Goal: Find specific page/section: Find specific page/section

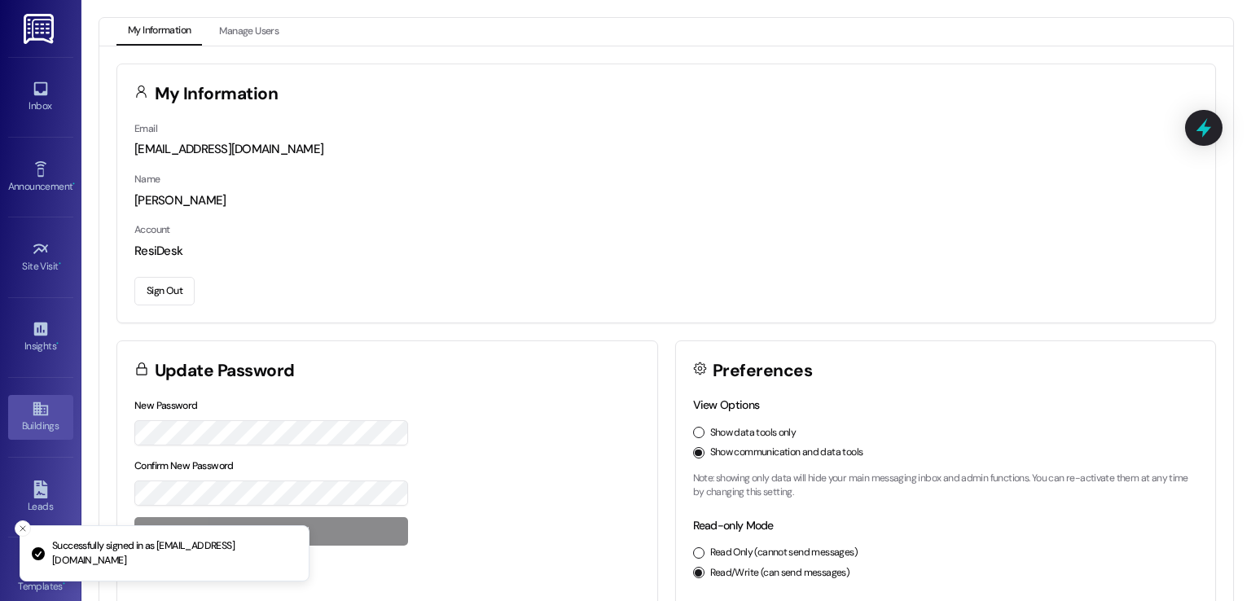
click at [32, 406] on icon at bounding box center [41, 409] width 18 height 18
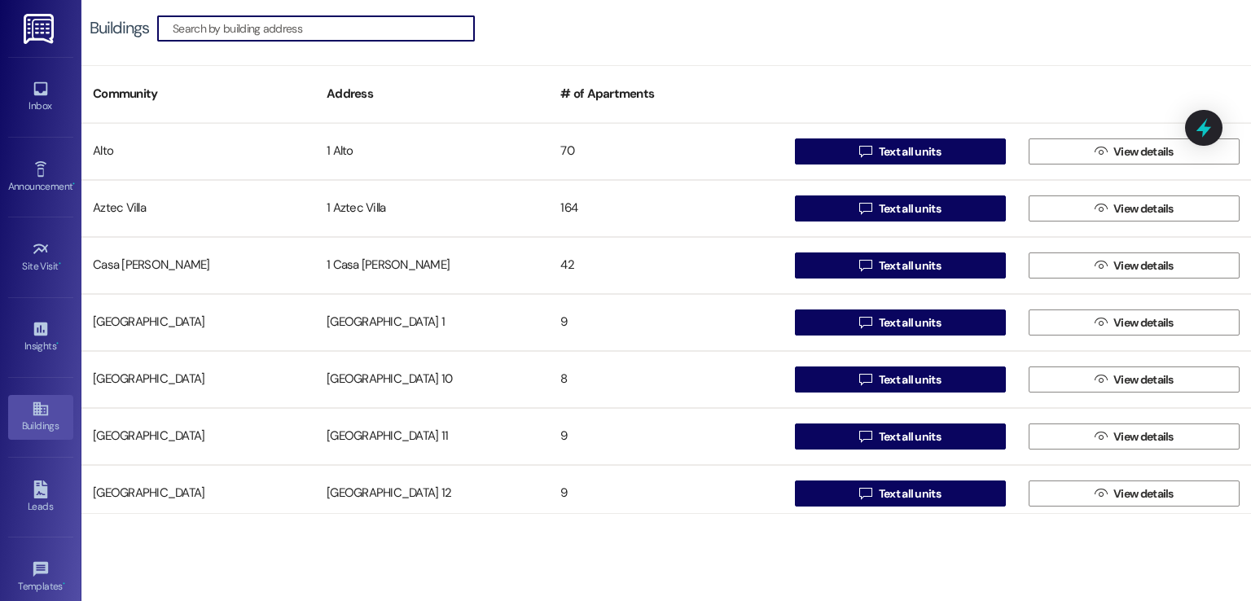
click at [424, 33] on input at bounding box center [323, 28] width 301 height 23
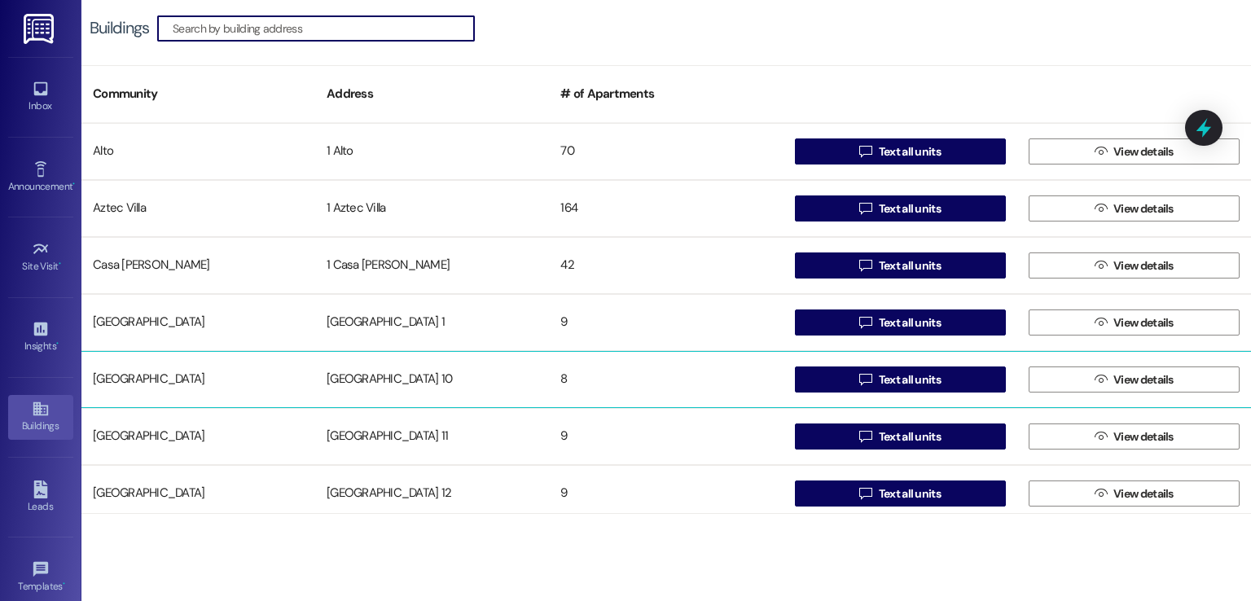
click at [396, 370] on div "[GEOGRAPHIC_DATA] 10" at bounding box center [432, 379] width 234 height 33
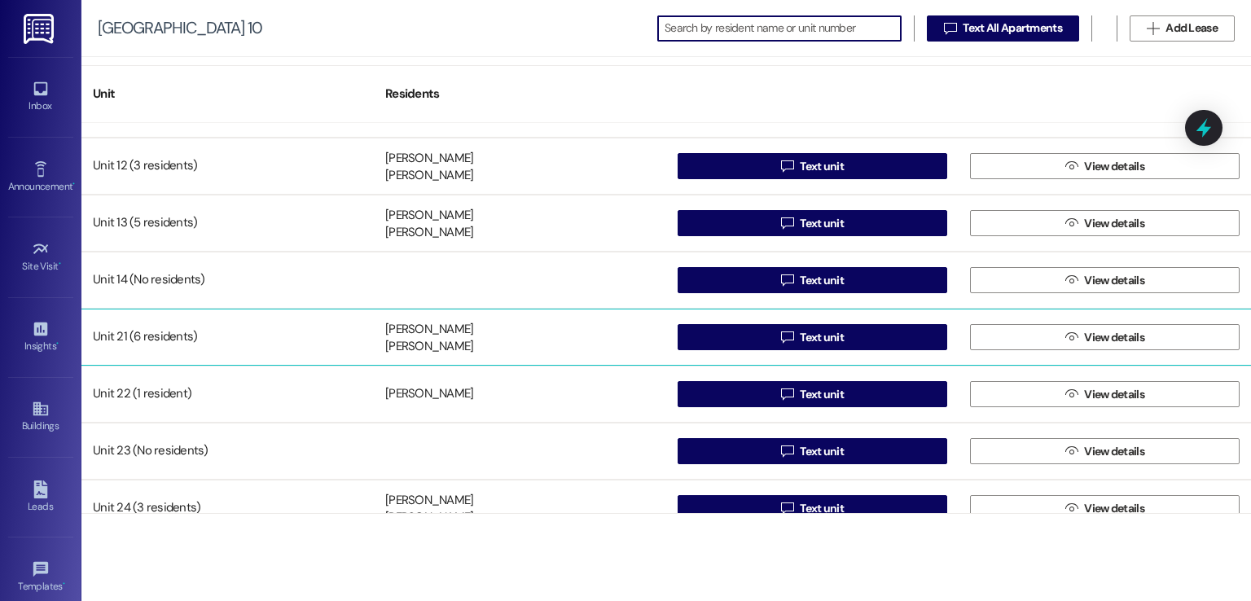
scroll to position [65, 0]
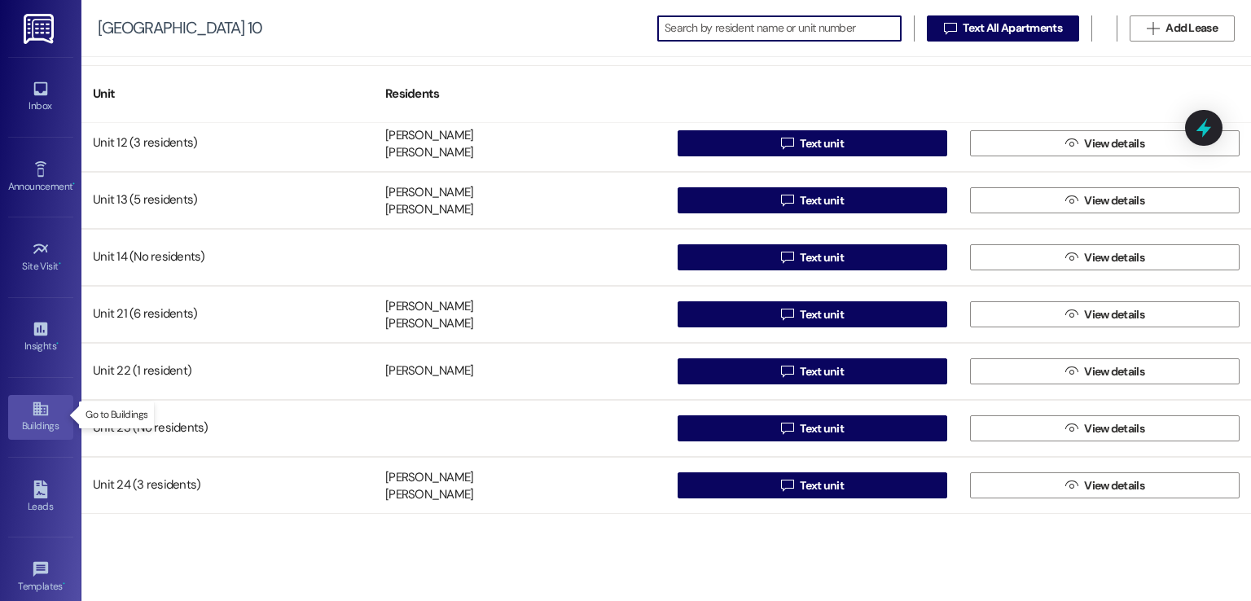
click at [30, 418] on div "Buildings" at bounding box center [40, 426] width 81 height 16
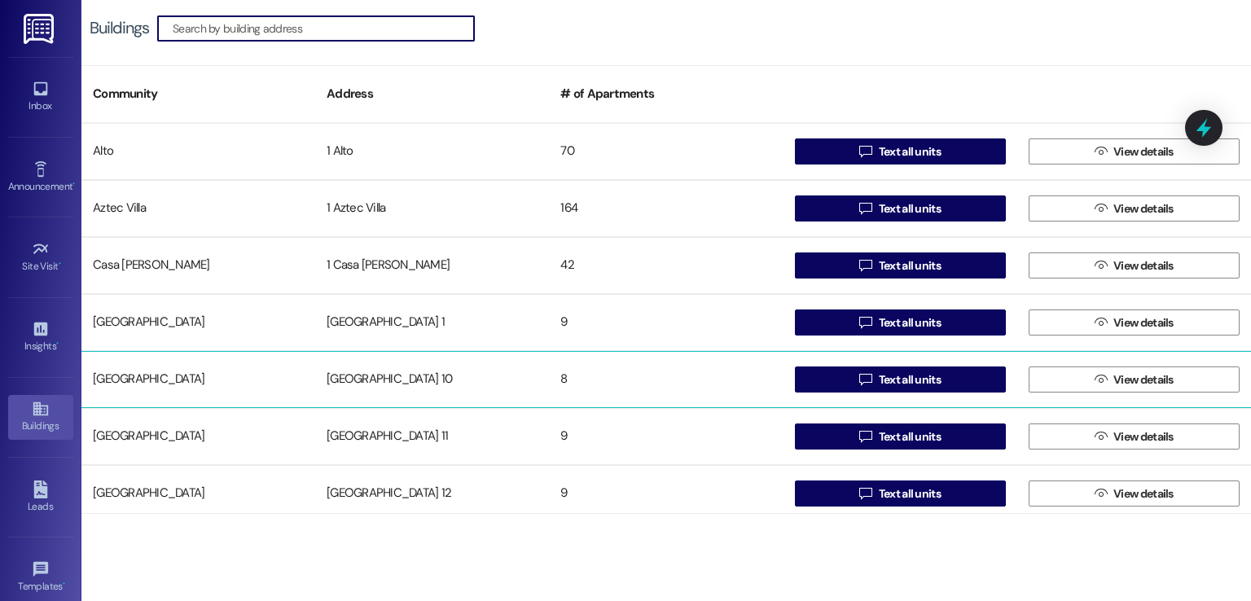
click at [379, 377] on div "[GEOGRAPHIC_DATA] 10" at bounding box center [432, 379] width 234 height 33
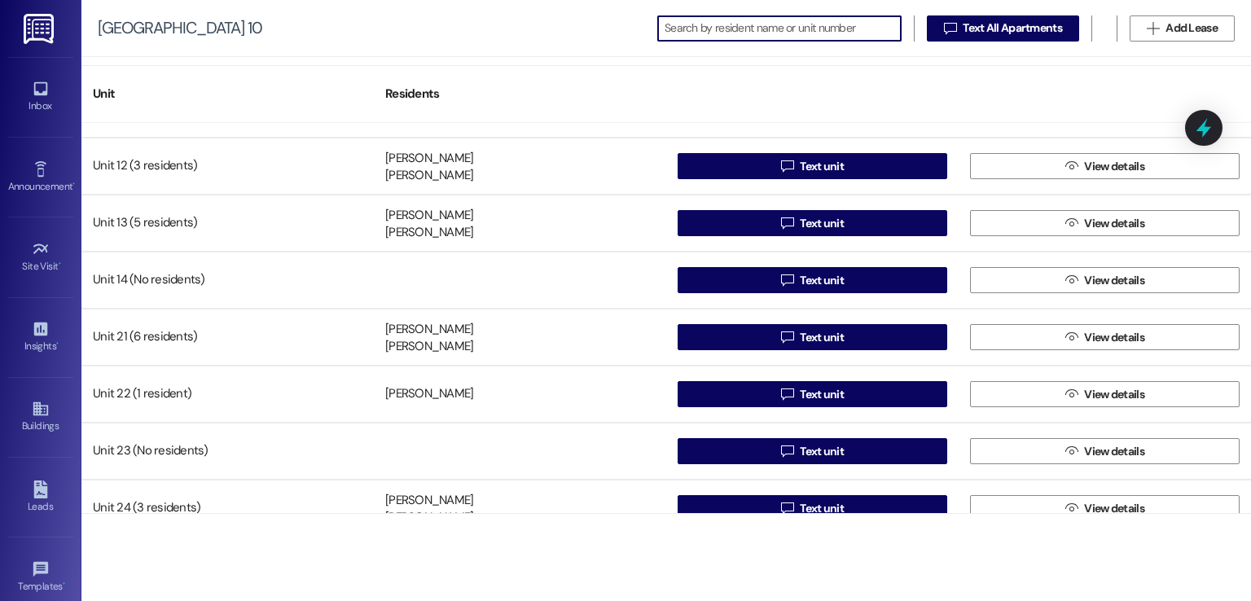
scroll to position [65, 0]
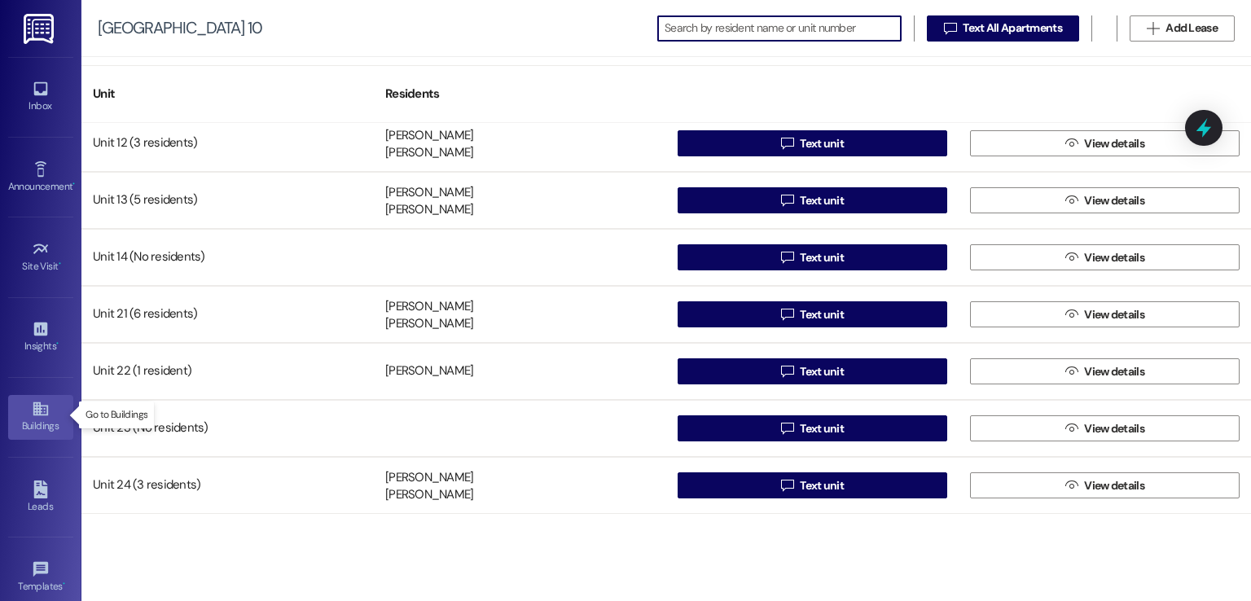
click at [38, 411] on icon at bounding box center [40, 409] width 15 height 14
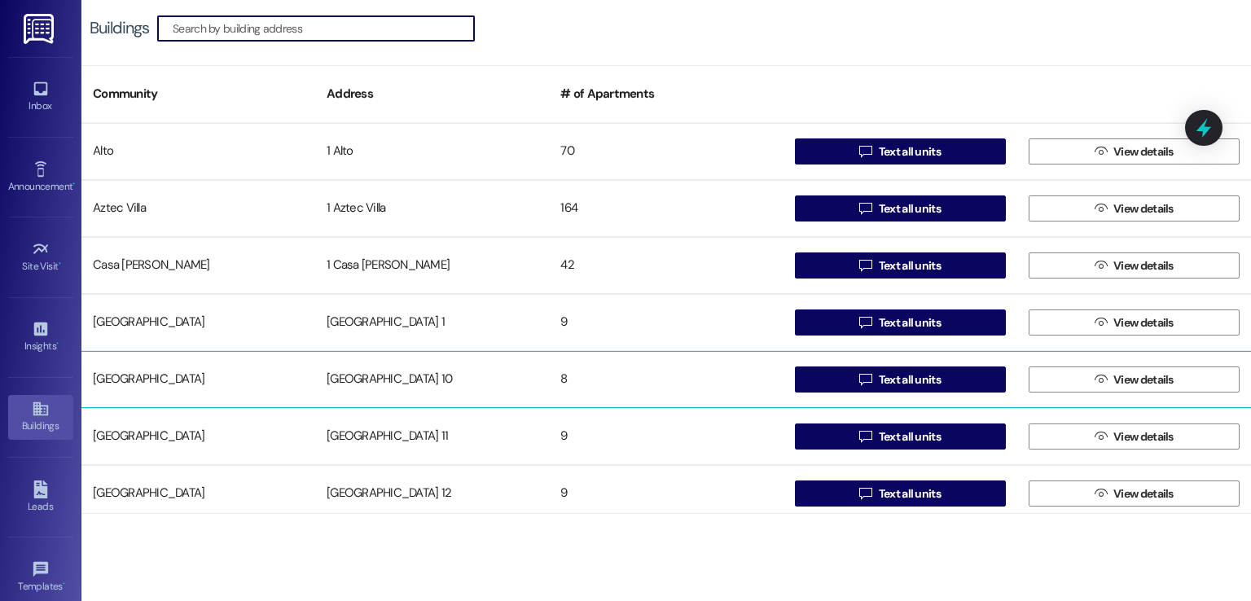
click at [317, 371] on div "[GEOGRAPHIC_DATA] 10" at bounding box center [432, 379] width 234 height 33
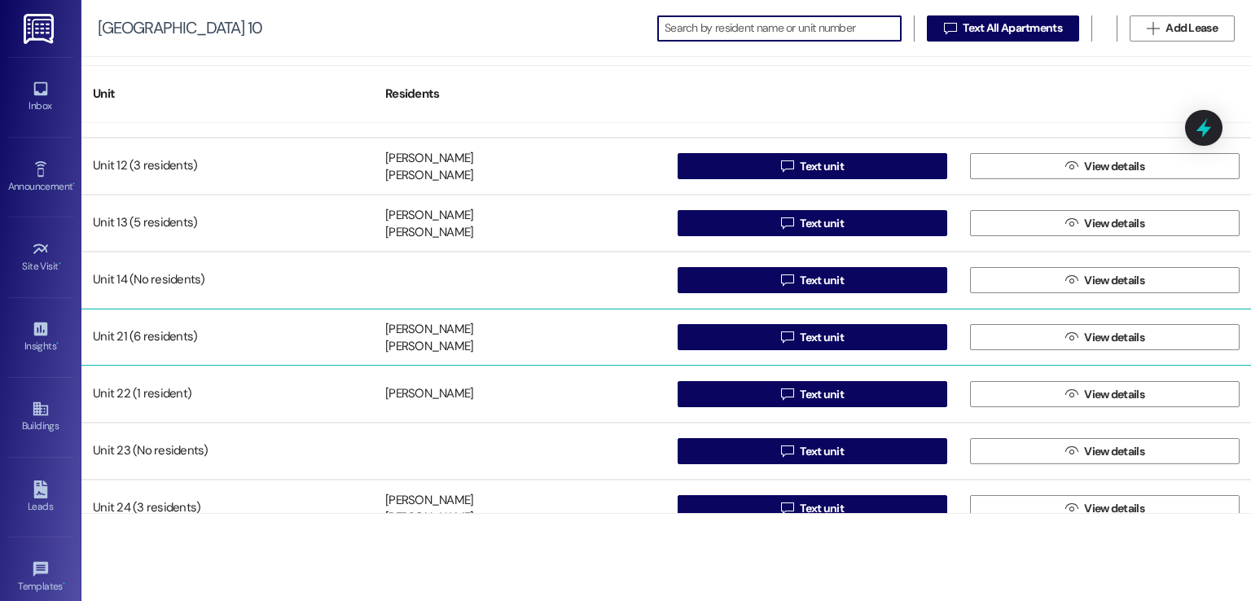
scroll to position [65, 0]
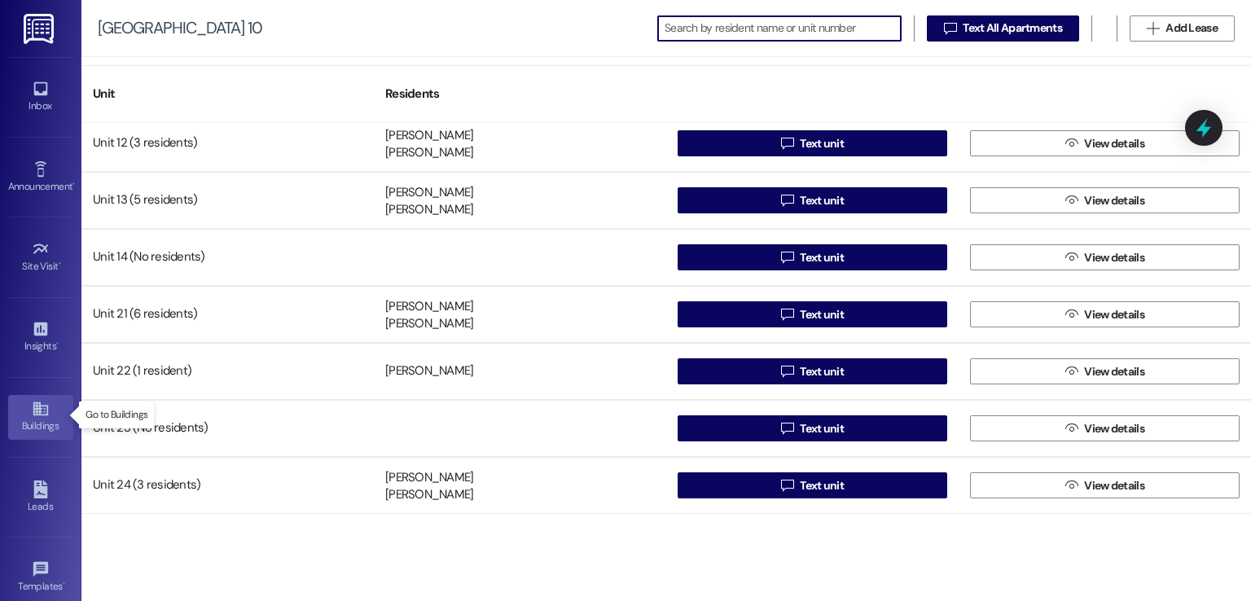
click at [33, 406] on icon at bounding box center [40, 409] width 15 height 14
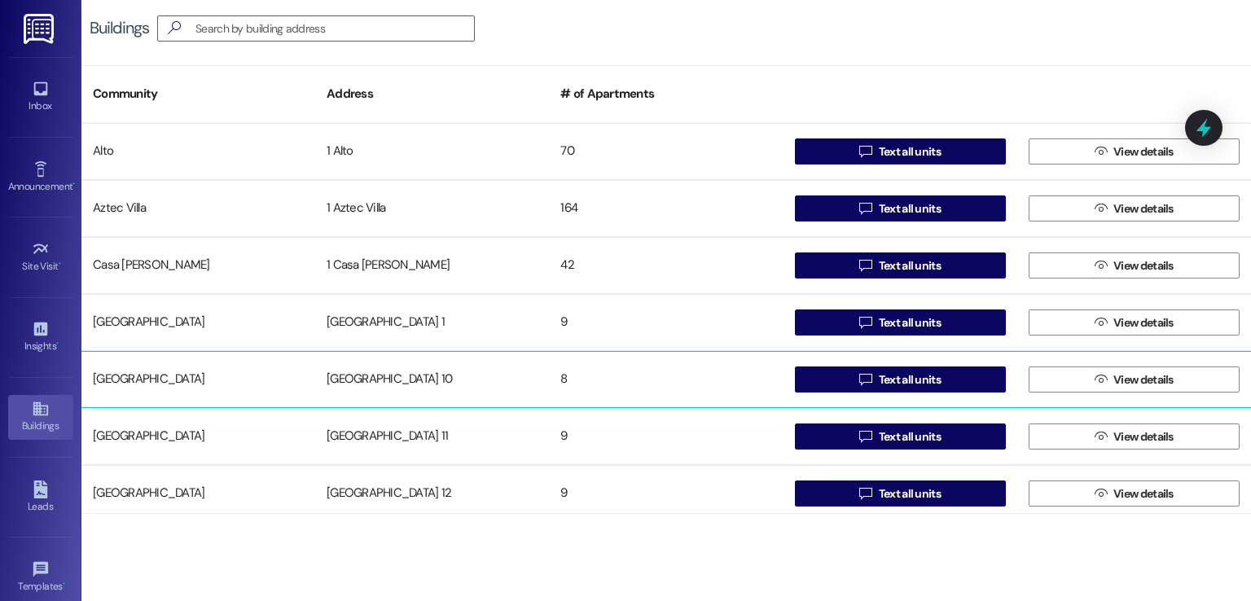
click at [385, 371] on div "[GEOGRAPHIC_DATA] 10" at bounding box center [432, 379] width 234 height 33
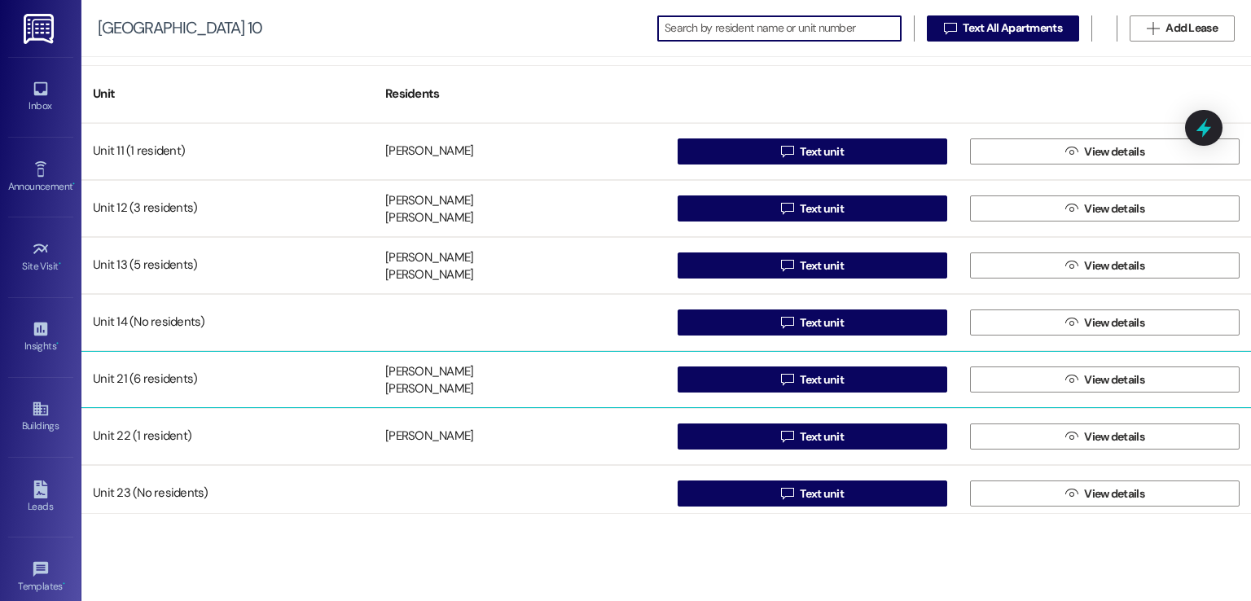
scroll to position [65, 0]
